Goal: Communication & Community: Answer question/provide support

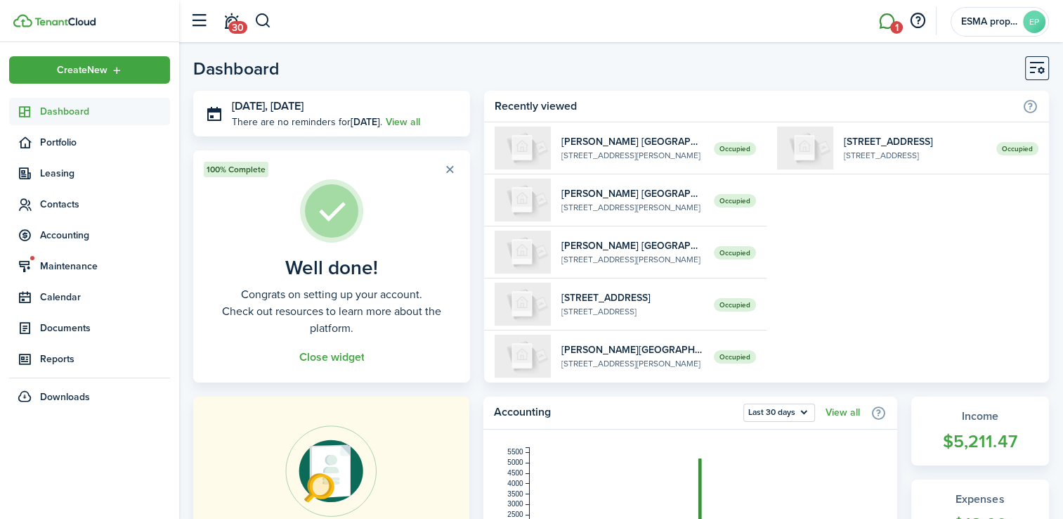
click at [885, 18] on link "1" at bounding box center [886, 22] width 27 height 36
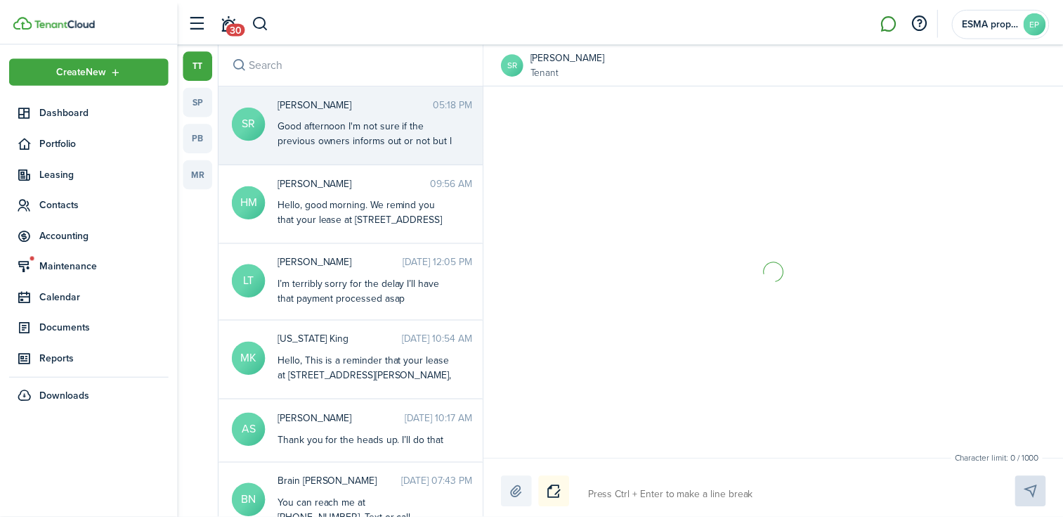
scroll to position [2207, 0]
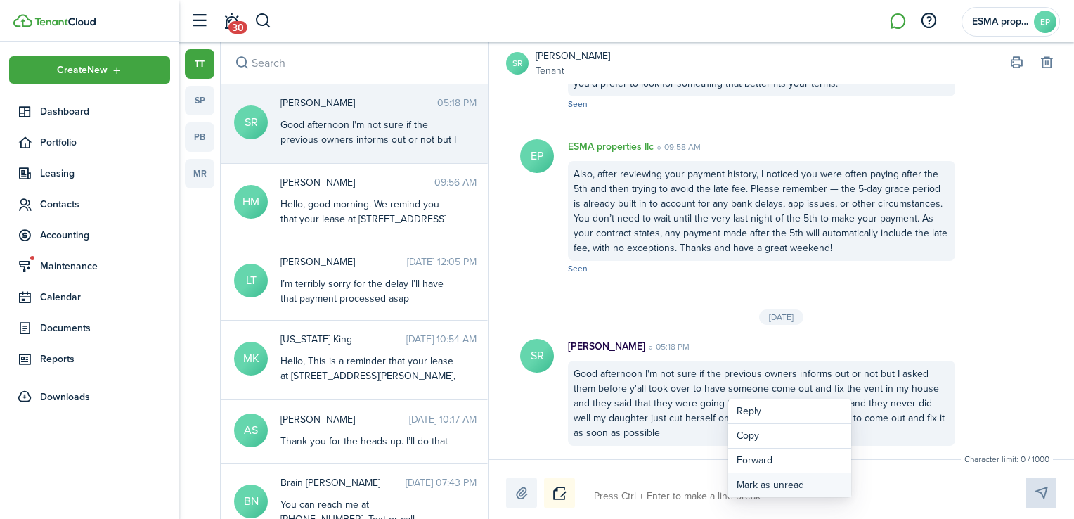
click at [760, 489] on button "Mark as unread" at bounding box center [789, 485] width 123 height 24
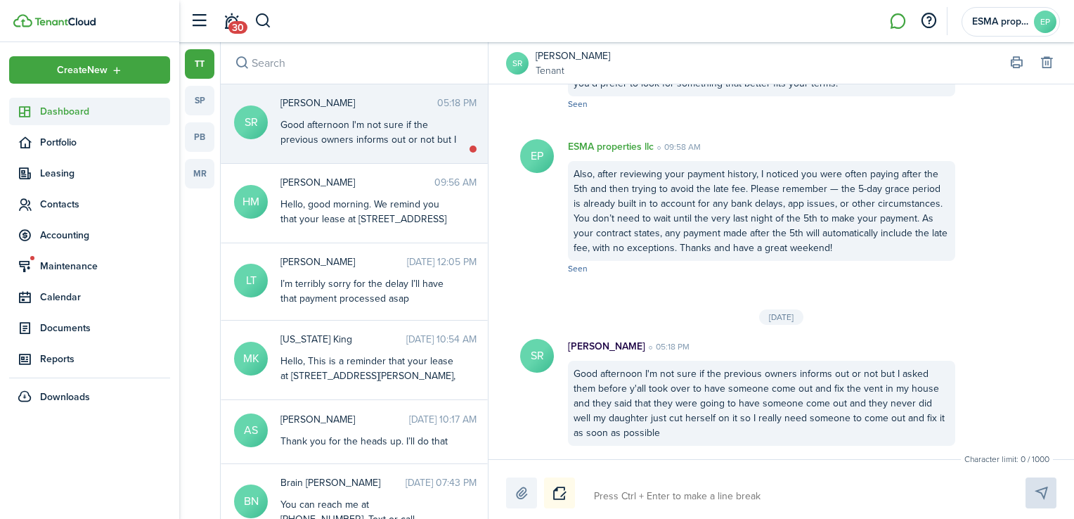
click at [73, 108] on span "Dashboard" at bounding box center [105, 111] width 130 height 15
